Goal: Find contact information: Find contact information

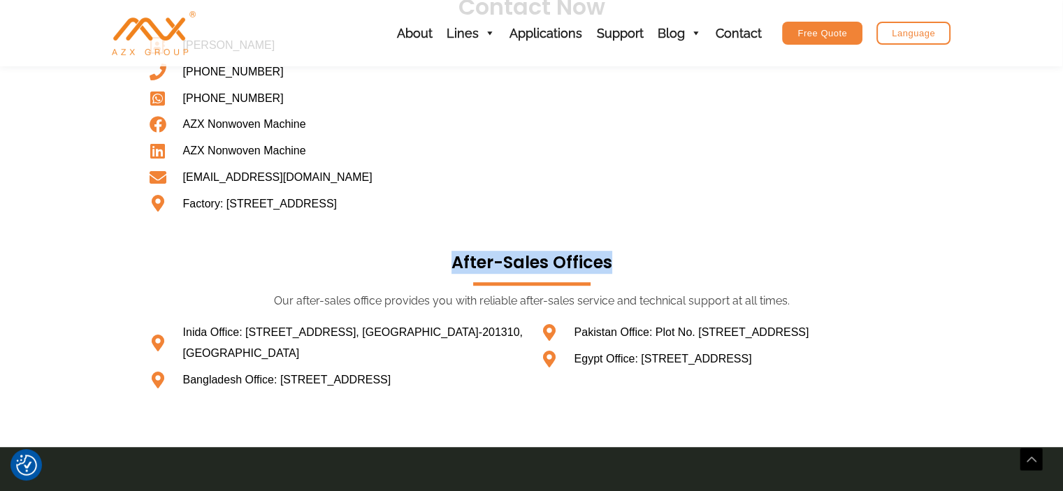
drag, startPoint x: 453, startPoint y: 276, endPoint x: 613, endPoint y: 273, distance: 160.1
click at [613, 273] on h3 "after-sales offices" at bounding box center [531, 263] width 783 height 22
copy h3 "after-sales offices"
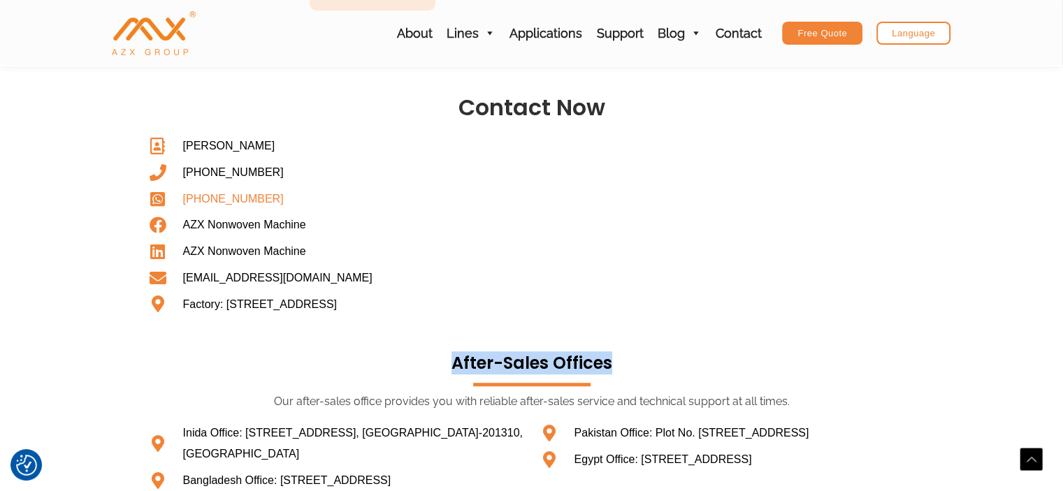
scroll to position [719, 0]
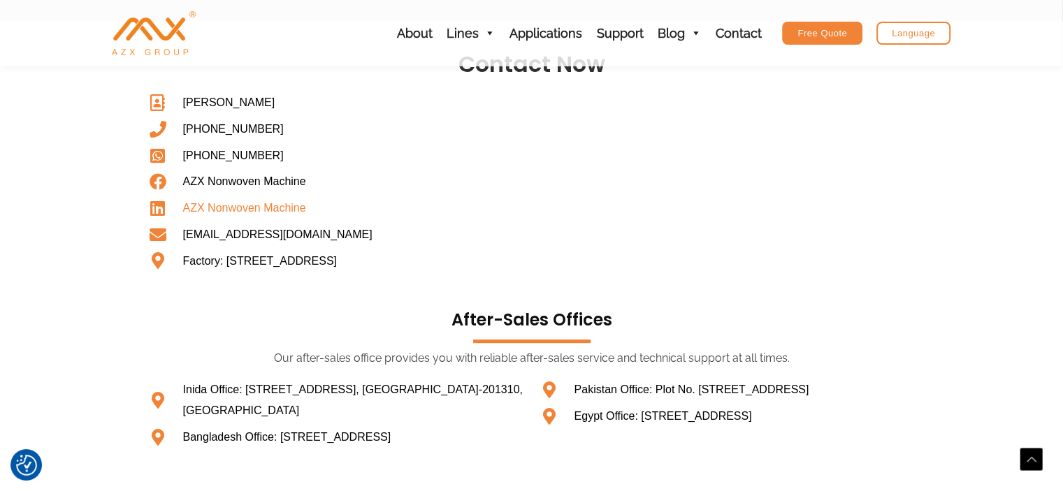
scroll to position [751, 0]
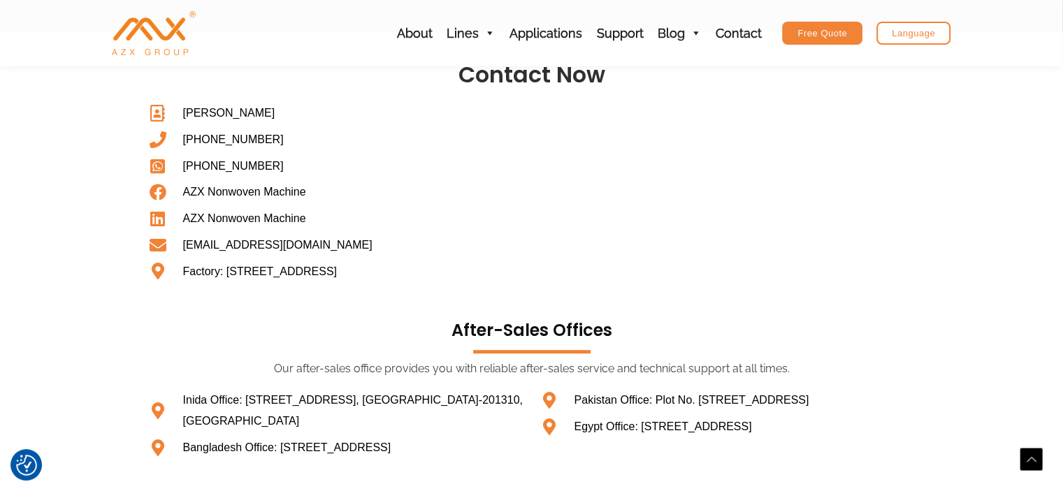
click at [62, 295] on section "Contact Now [GEOGRAPHIC_DATA] [PHONE_NUMBER] [PHONE_NUMBER] AZX Nonwoven Machin…" at bounding box center [531, 274] width 1063 height 484
